Goal: Information Seeking & Learning: Compare options

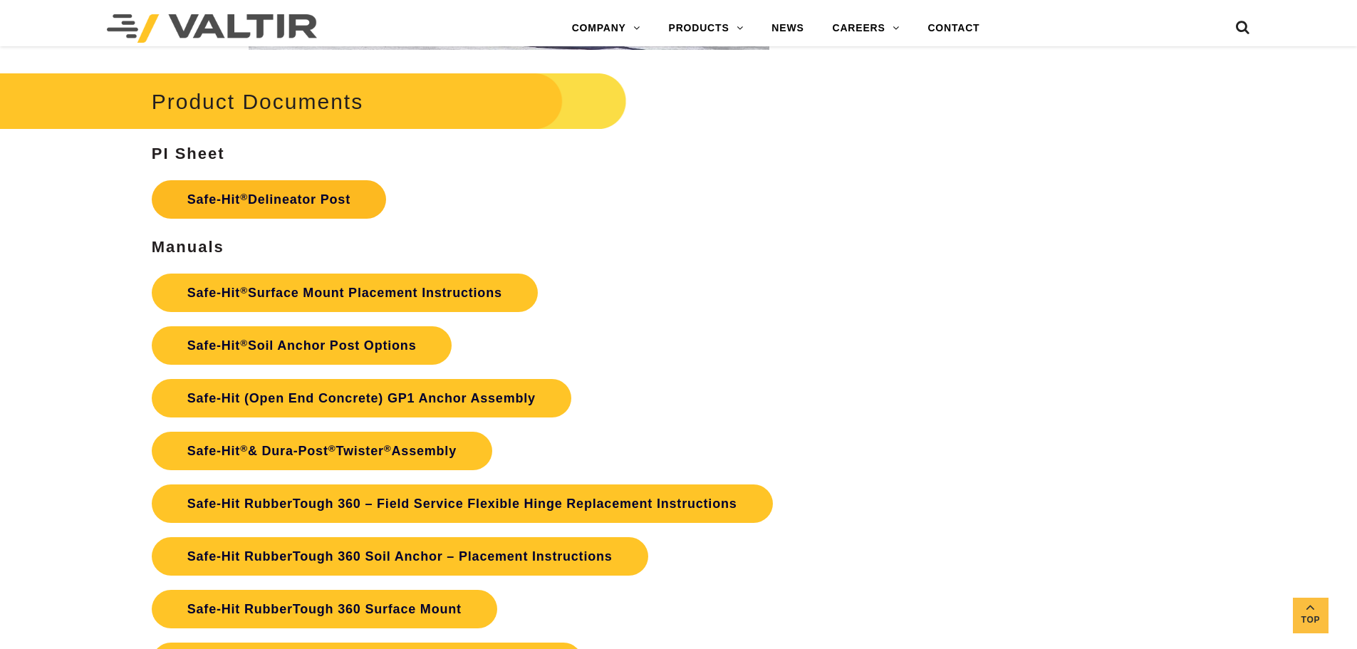
scroll to position [3134, 0]
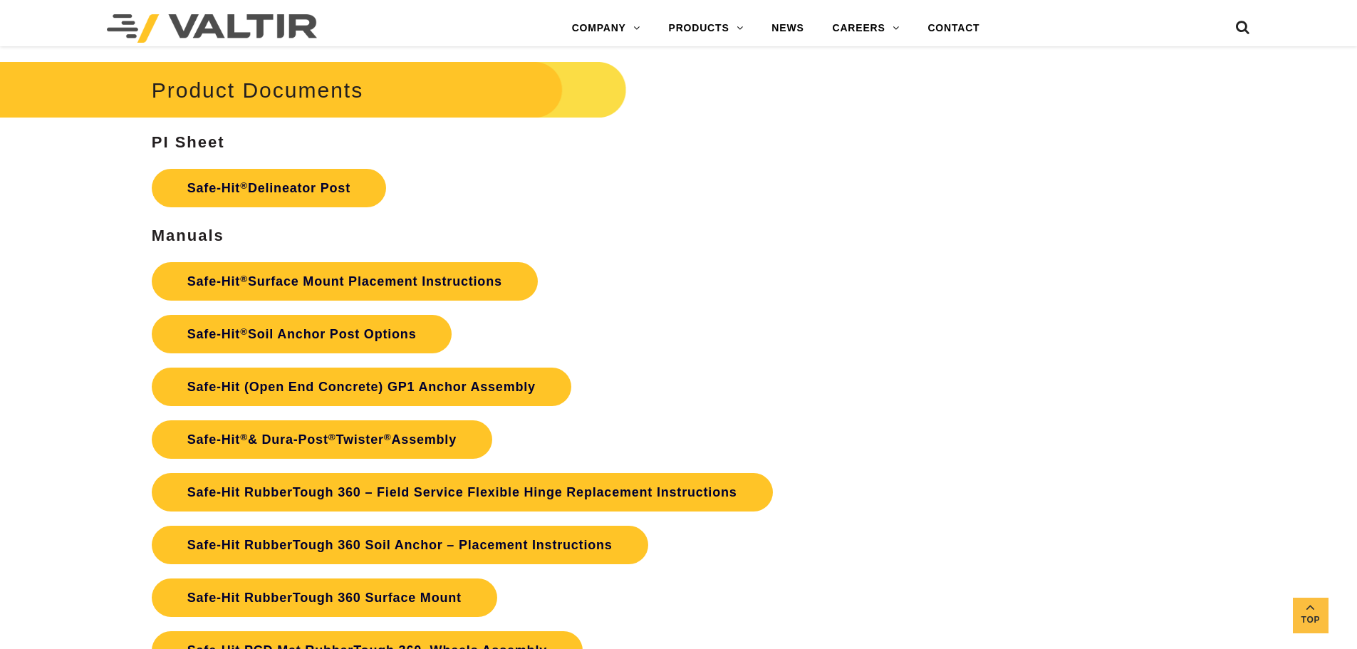
click at [358, 308] on p "Safe-Hit ® Surface Mount Placement Instructions Safe-Hit ® Soil Anchor Post Opt…" at bounding box center [509, 466] width 714 height 422
click at [385, 336] on link "Safe-Hit ® Soil Anchor Post Options" at bounding box center [302, 334] width 301 height 38
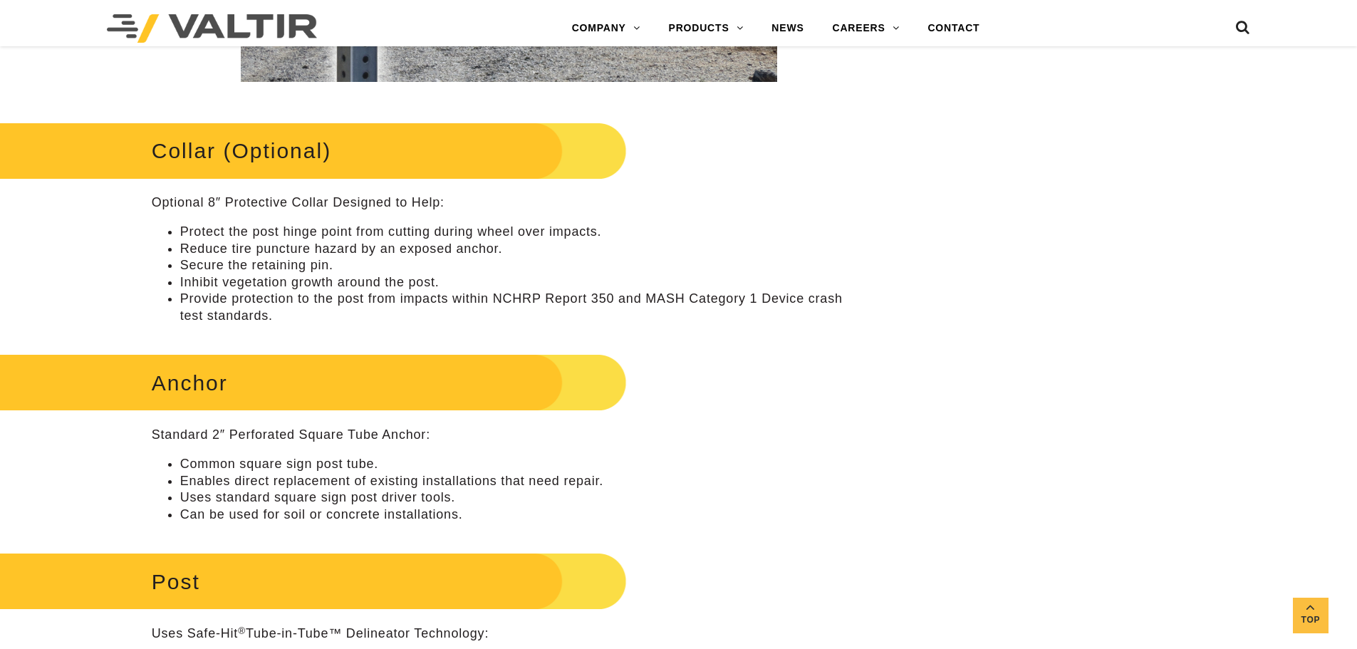
scroll to position [641, 0]
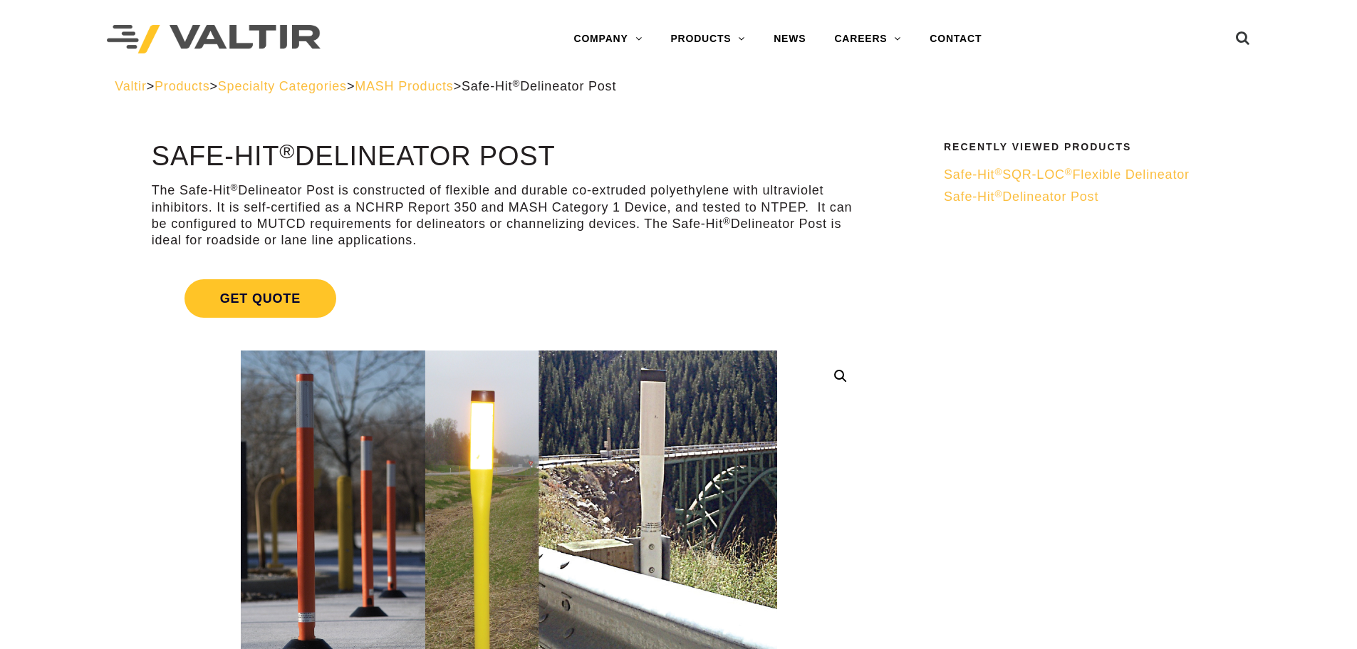
click at [427, 83] on span "MASH Products" at bounding box center [404, 86] width 98 height 14
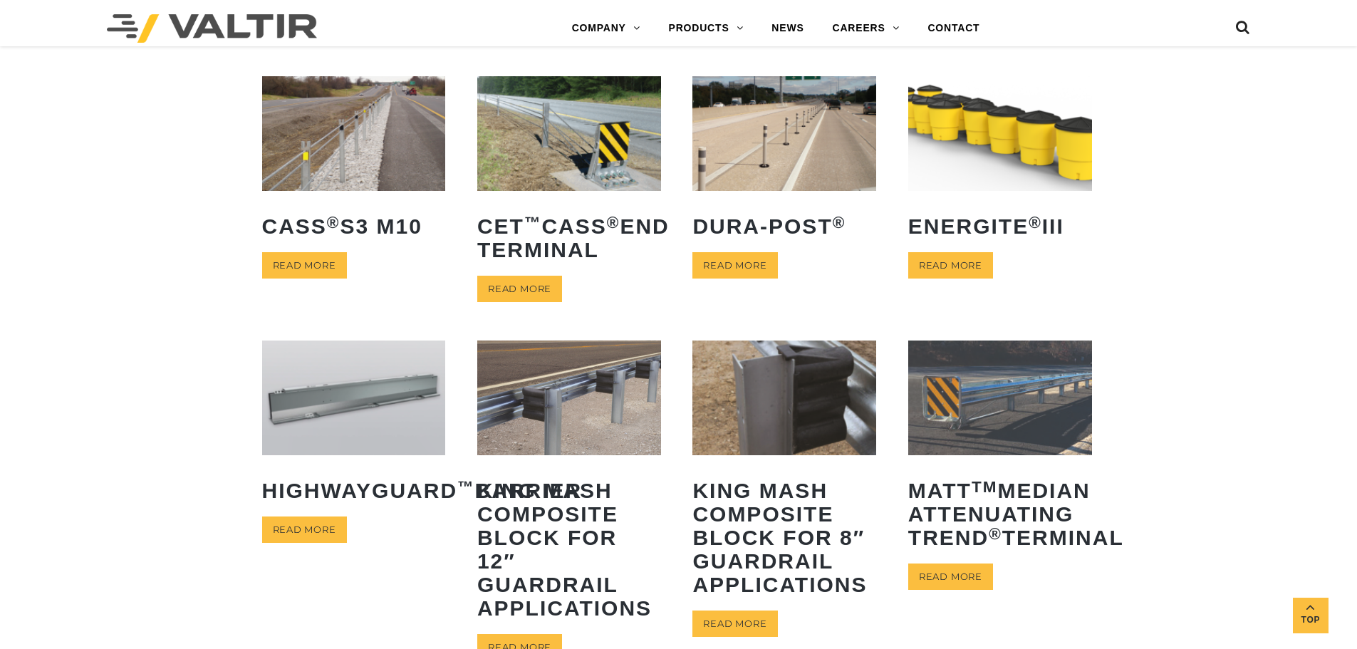
scroll to position [427, 0]
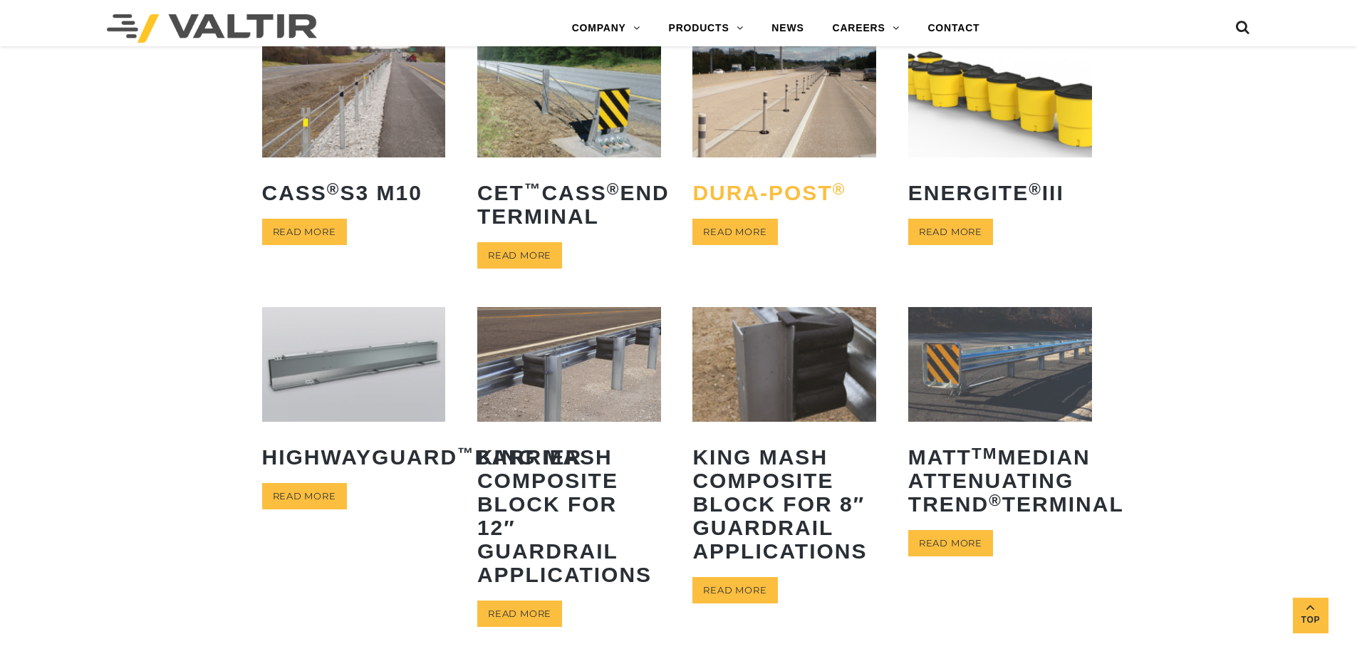
click at [771, 184] on h2 "Dura-Post ®" at bounding box center [784, 192] width 184 height 45
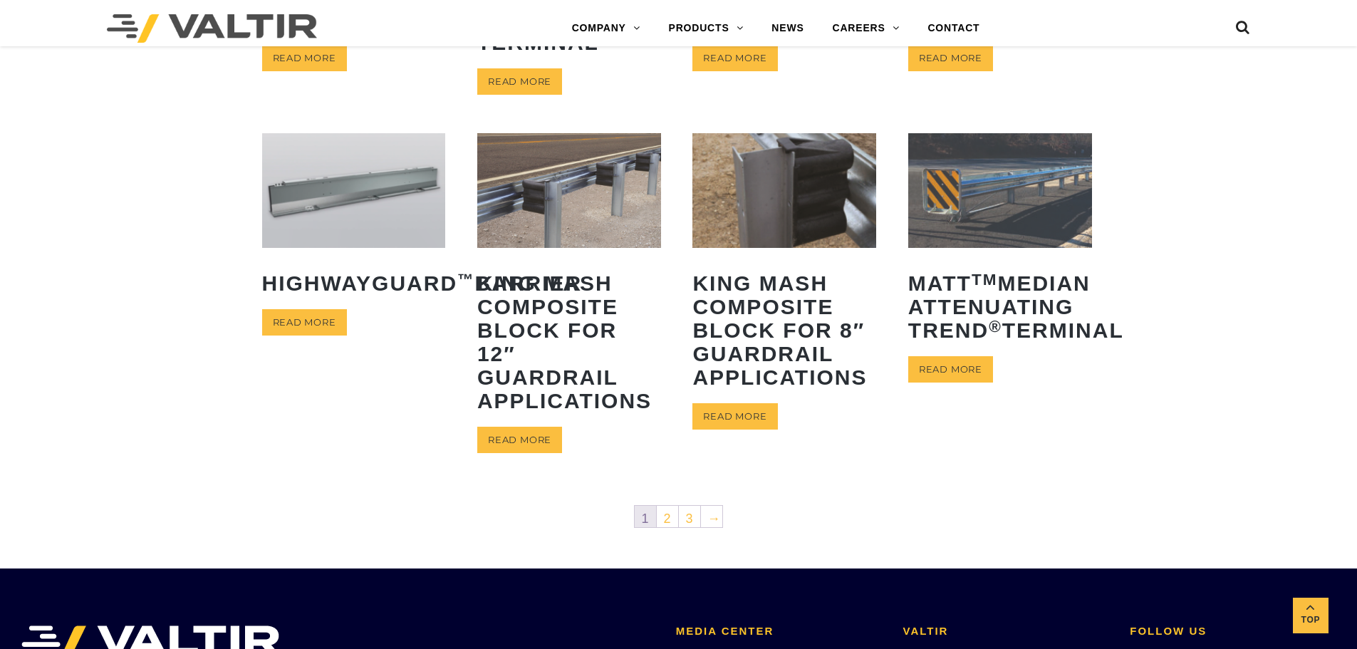
scroll to position [356, 0]
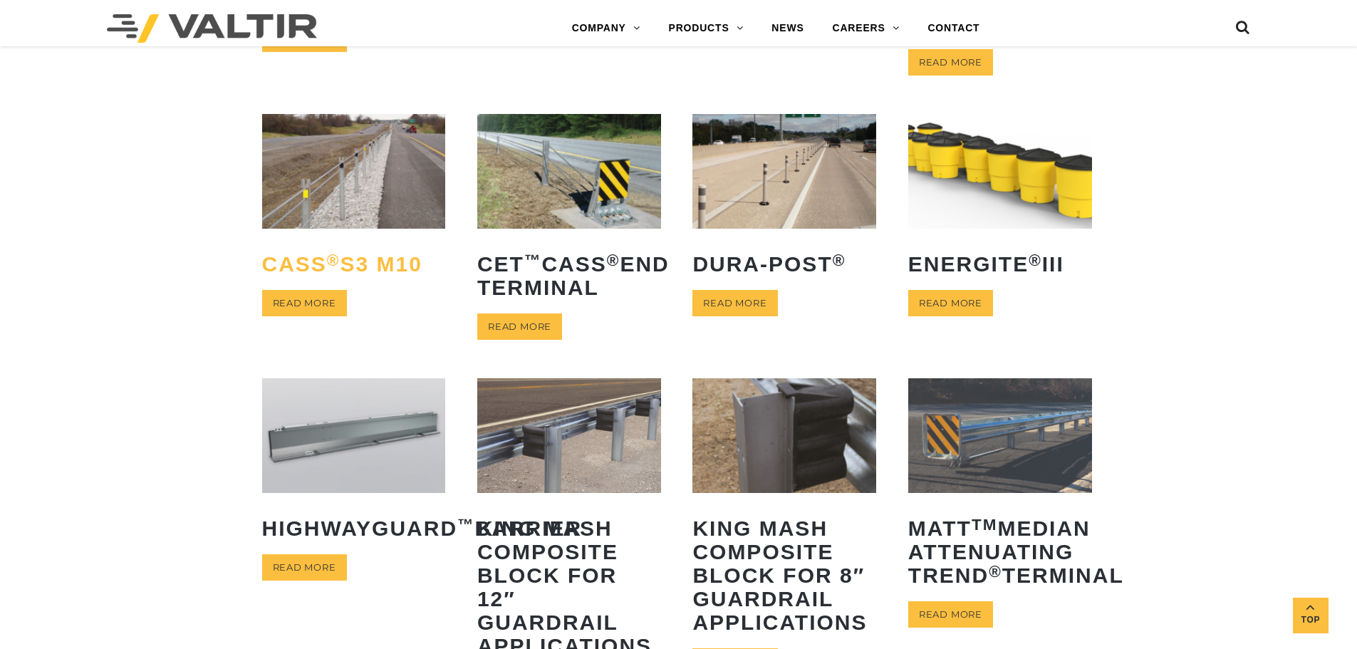
click at [348, 258] on h2 "CASS ® S3 M10" at bounding box center [354, 263] width 184 height 45
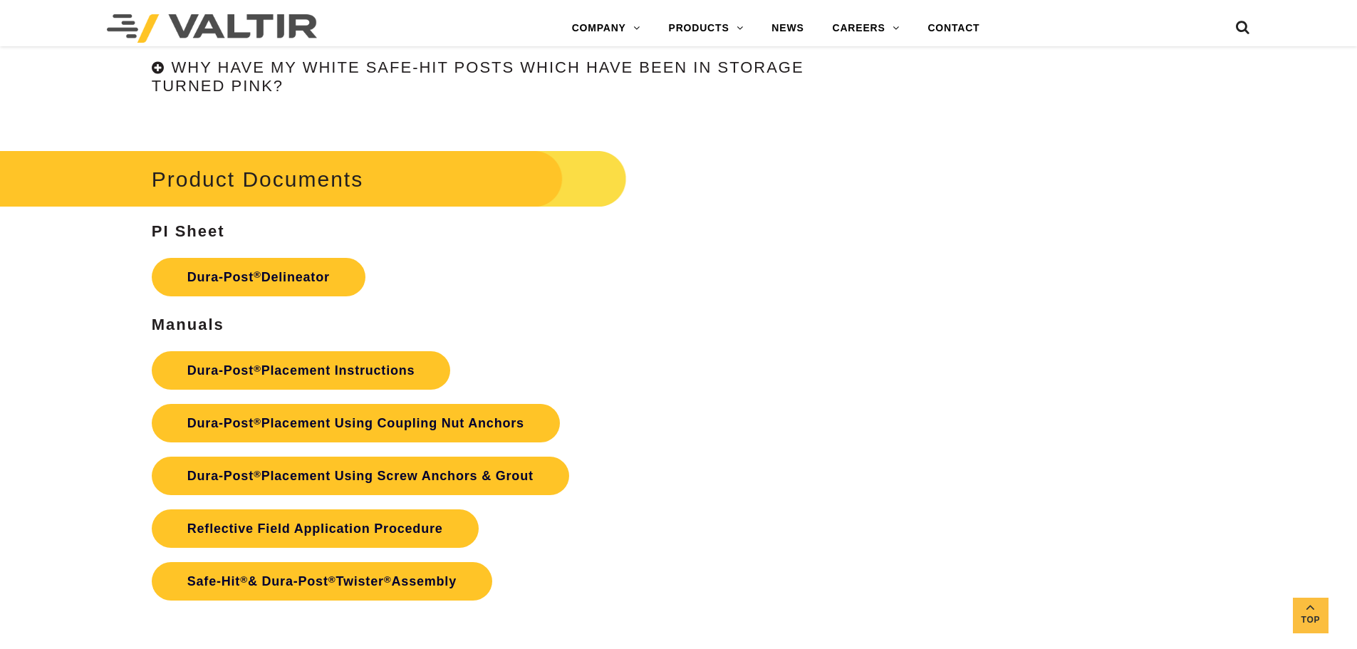
scroll to position [3633, 0]
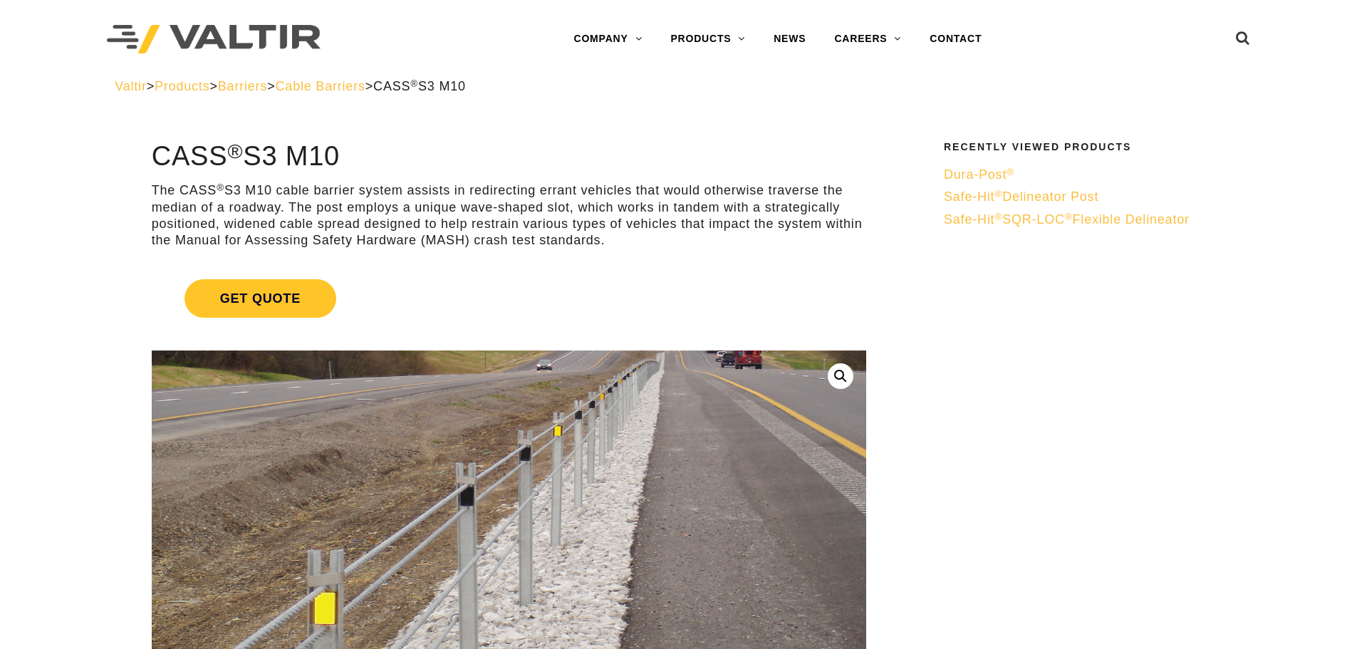
click at [468, 490] on img at bounding box center [514, 520] width 806 height 480
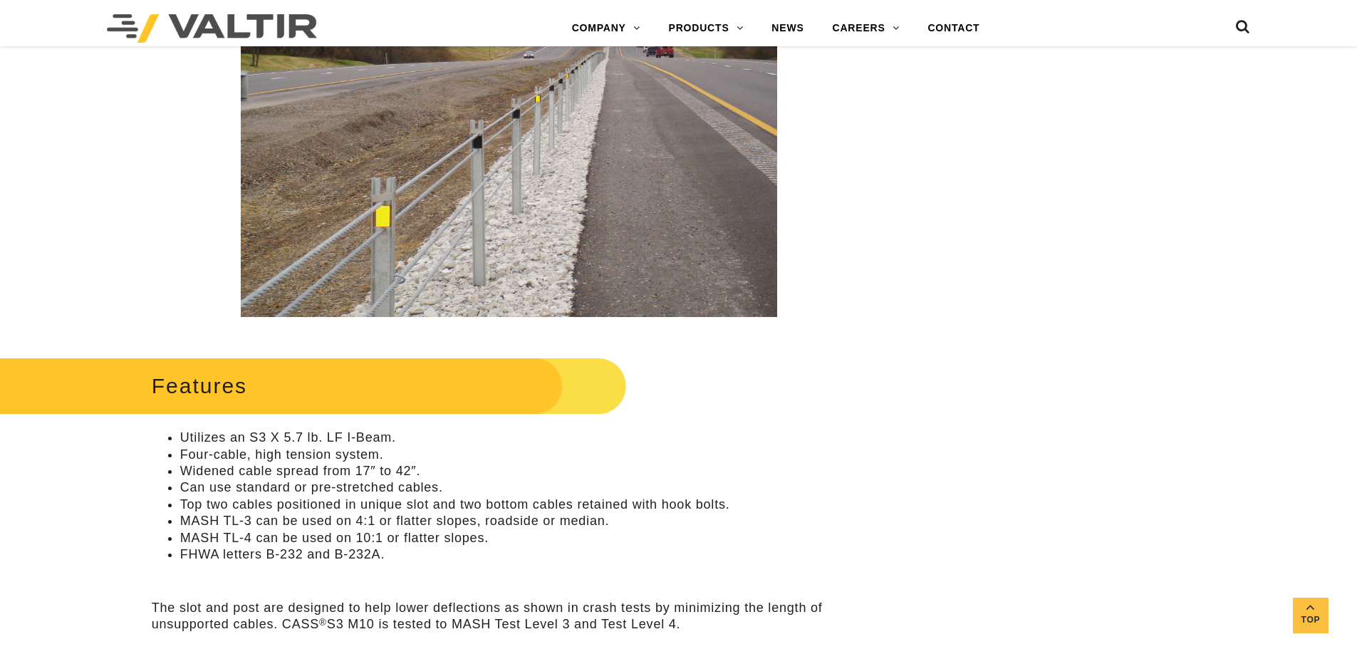
scroll to position [142, 0]
